Goal: Task Accomplishment & Management: Use online tool/utility

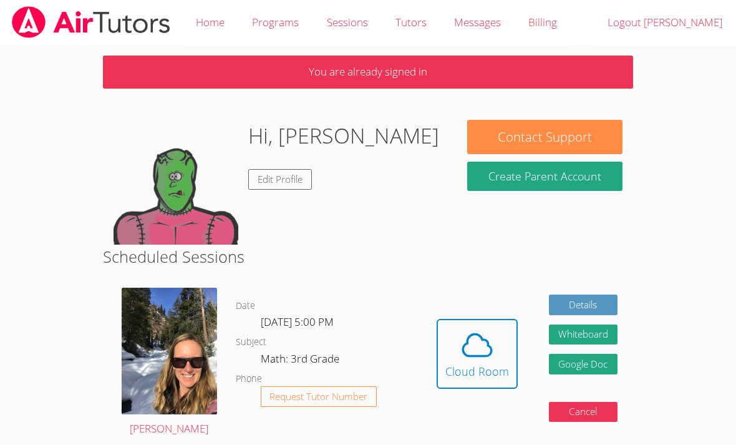
click at [482, 344] on icon at bounding box center [477, 345] width 35 height 35
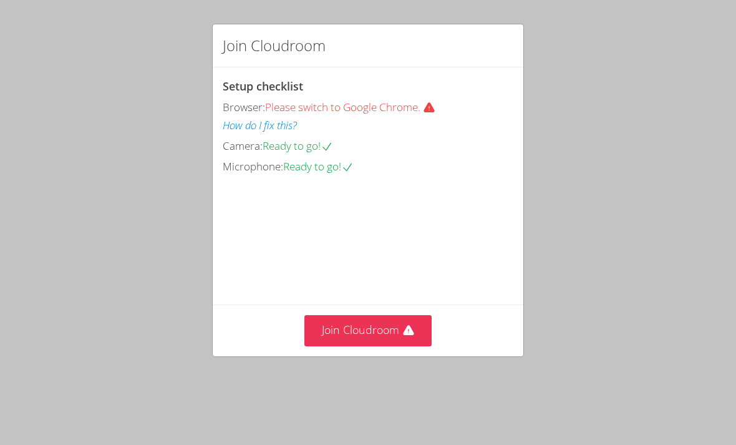
click at [368, 346] on button "Join Cloudroom" at bounding box center [369, 330] width 128 height 31
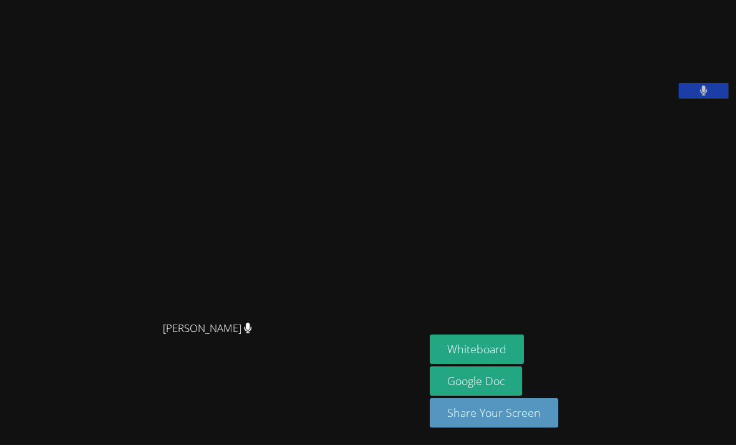
click at [430, 364] on button "Whiteboard" at bounding box center [477, 348] width 94 height 29
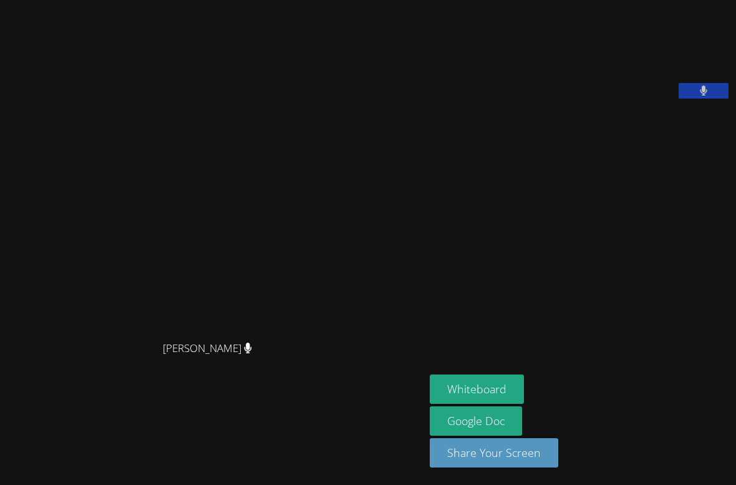
click at [477, 420] on link "Google Doc" at bounding box center [476, 420] width 92 height 29
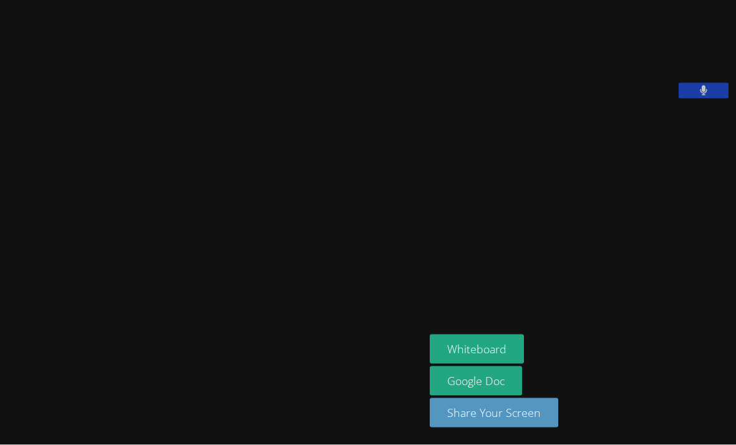
scroll to position [40, 0]
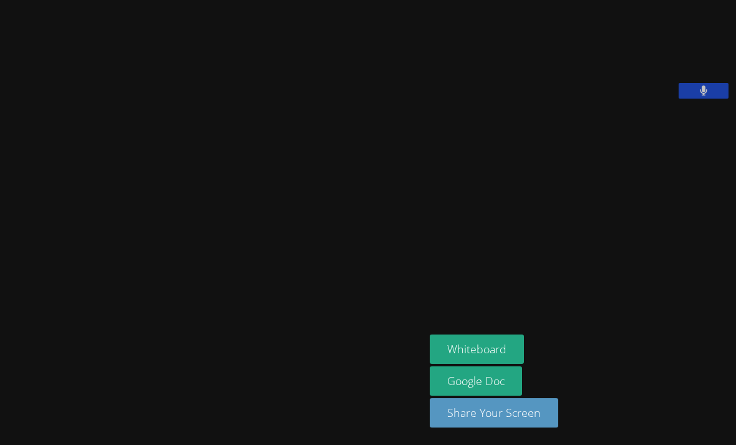
click at [284, 139] on video at bounding box center [212, 196] width 187 height 233
click at [504, 364] on button "Whiteboard" at bounding box center [477, 348] width 94 height 29
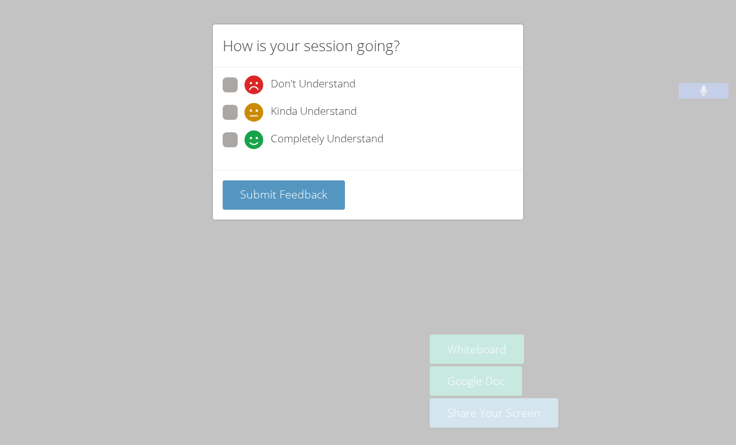
click at [245, 149] on span at bounding box center [245, 149] width 0 height 0
click at [245, 139] on input "Completely Understand" at bounding box center [250, 137] width 11 height 11
radio input "true"
click at [356, 253] on div "How is your session going? Don't Understand Kinda Understand Completely Underst…" at bounding box center [368, 222] width 736 height 445
click at [253, 180] on button "Submit Feedback" at bounding box center [284, 194] width 122 height 29
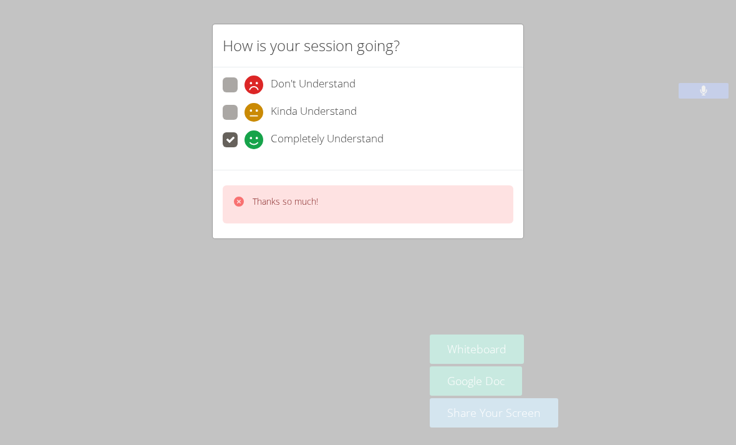
click at [337, 292] on div "How is your session going? Don't Understand Kinda Understand Completely Underst…" at bounding box center [368, 222] width 736 height 445
click at [362, 303] on div "How is your session going? Don't Understand Kinda Understand Completely Underst…" at bounding box center [368, 222] width 736 height 445
click at [374, 318] on div "How is your session going? Don't Understand Kinda Understand Completely Underst…" at bounding box center [368, 222] width 736 height 445
click at [368, 319] on div "How is your session going? Don't Understand Kinda Understand Completely Underst…" at bounding box center [368, 222] width 736 height 445
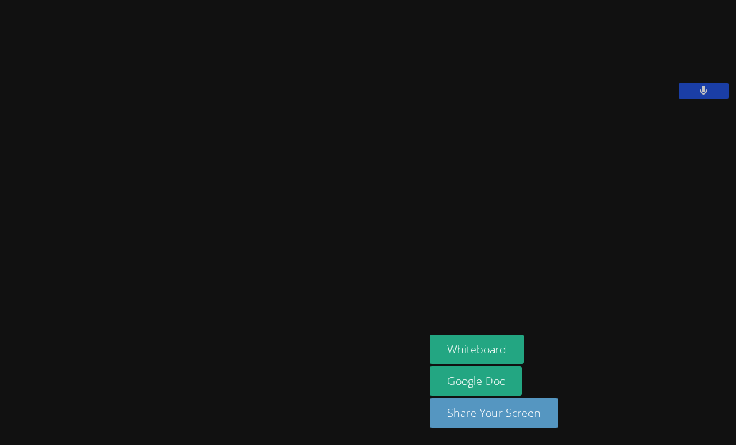
click at [616, 376] on div "Whiteboard Google Doc Share Your Screen" at bounding box center [580, 385] width 301 height 103
